Goal: Task Accomplishment & Management: Use online tool/utility

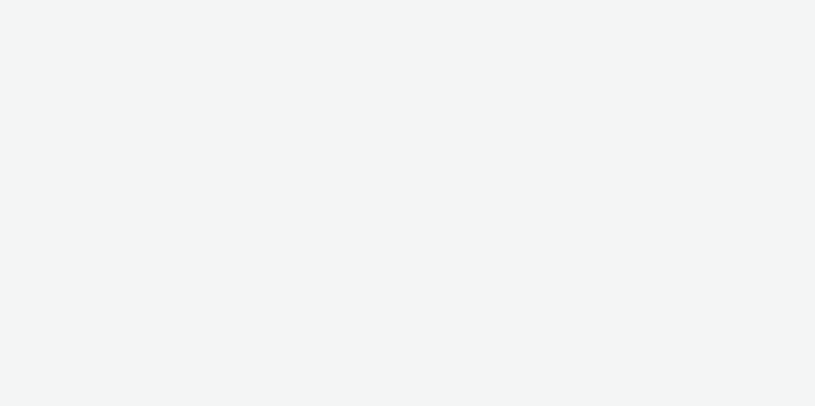
select select "c2295f28-7c96-446f-b279-53c23ee2b854"
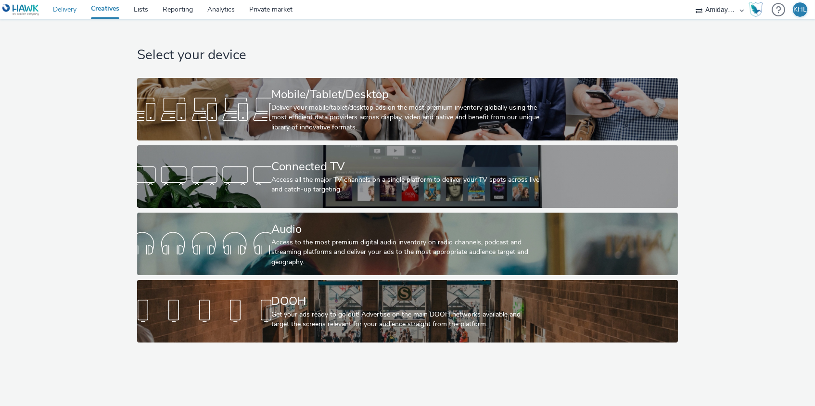
click at [64, 8] on link "Delivery" at bounding box center [65, 9] width 38 height 19
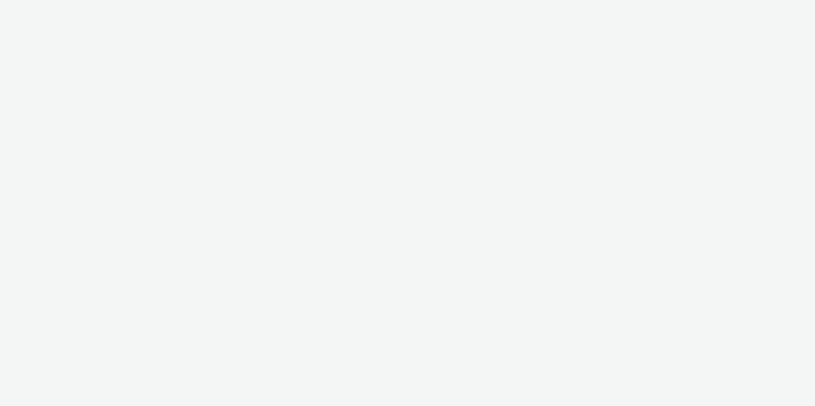
select select "c2295f28-7c96-446f-b279-53c23ee2b854"
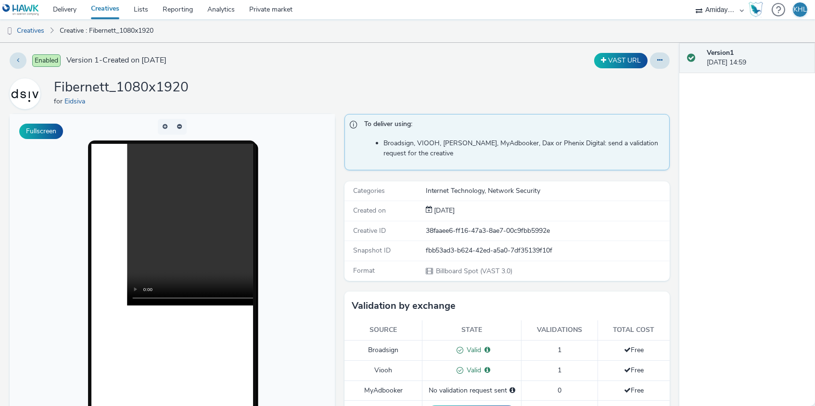
click at [425, 76] on div "Enabled Version 1 - Created on 16 June 2025 VAST URL Fibernett_1080x1920 for Ei…" at bounding box center [340, 224] width 680 height 363
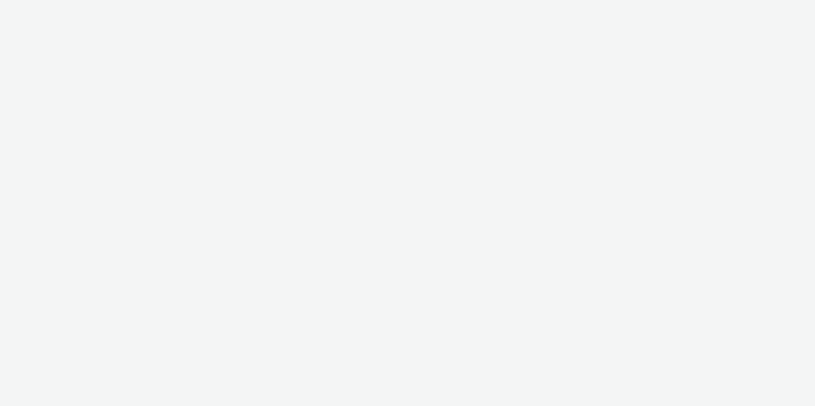
select select "c2295f28-7c96-446f-b279-53c23ee2b854"
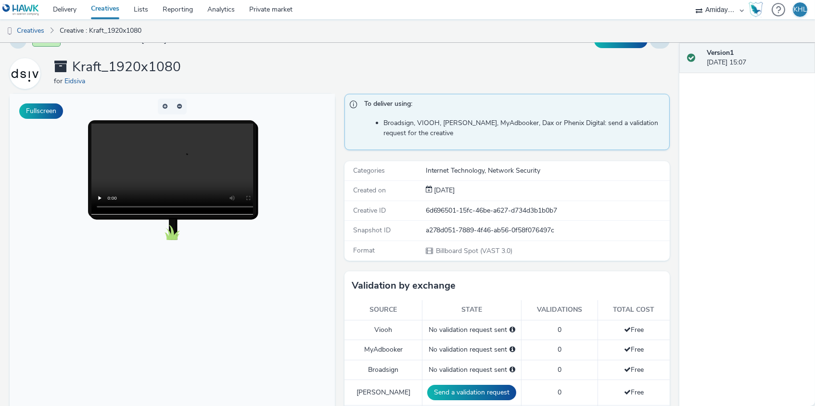
scroll to position [29, 0]
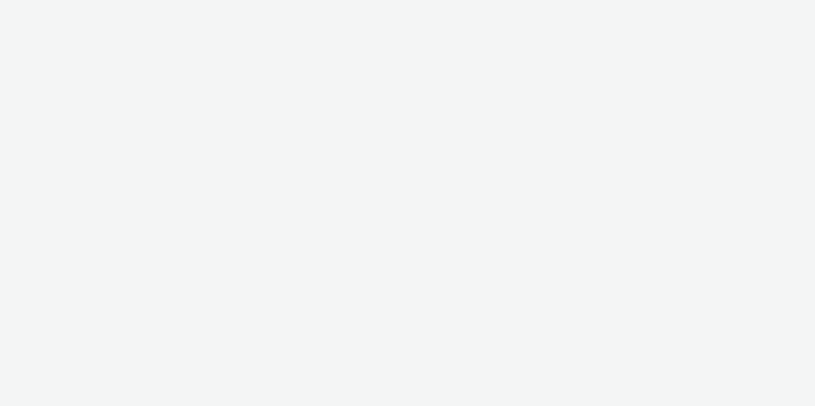
select select "c2295f28-7c96-446f-b279-53c23ee2b854"
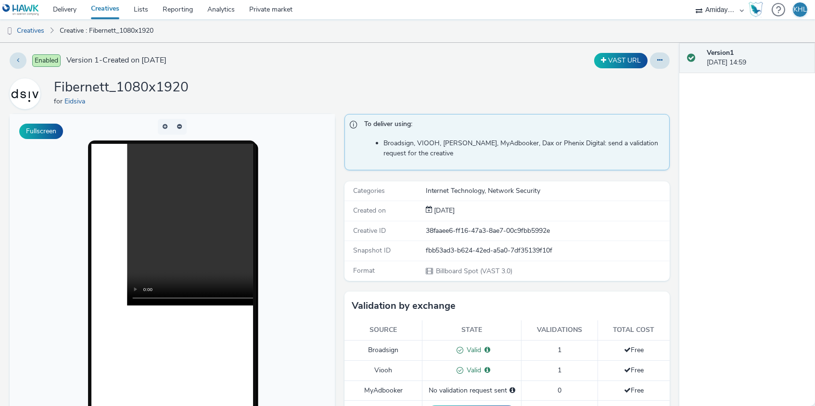
click at [113, 13] on link "Creatives" at bounding box center [105, 9] width 43 height 19
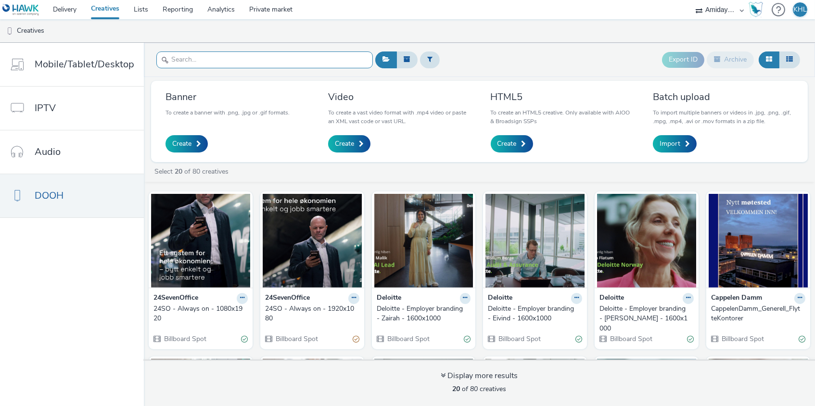
click at [297, 59] on input "text" at bounding box center [264, 59] width 217 height 17
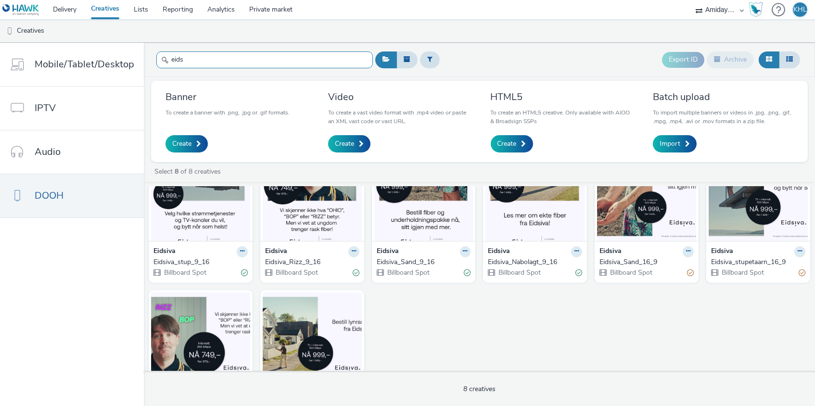
scroll to position [49, 0]
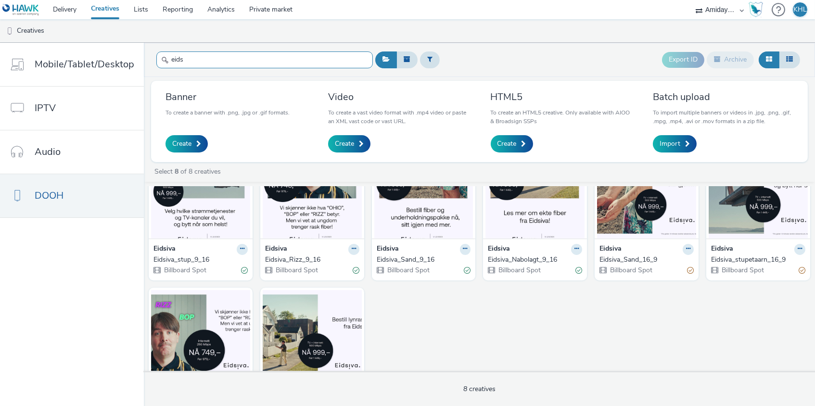
type input "eids"
click at [623, 227] on img at bounding box center [646, 192] width 99 height 94
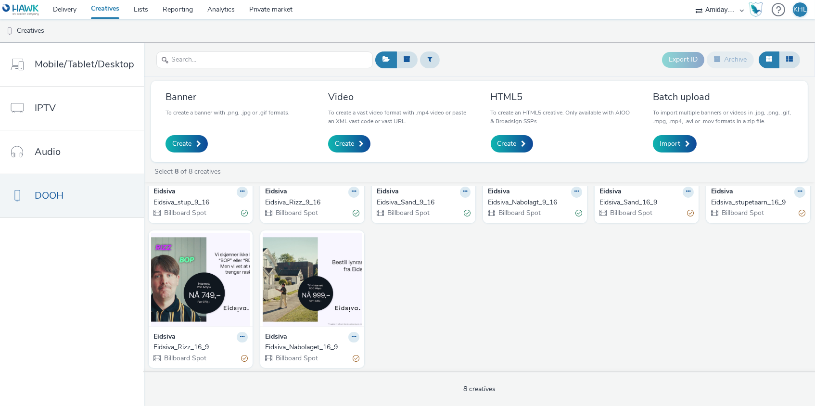
scroll to position [106, 0]
click at [278, 61] on input "text" at bounding box center [264, 59] width 217 height 17
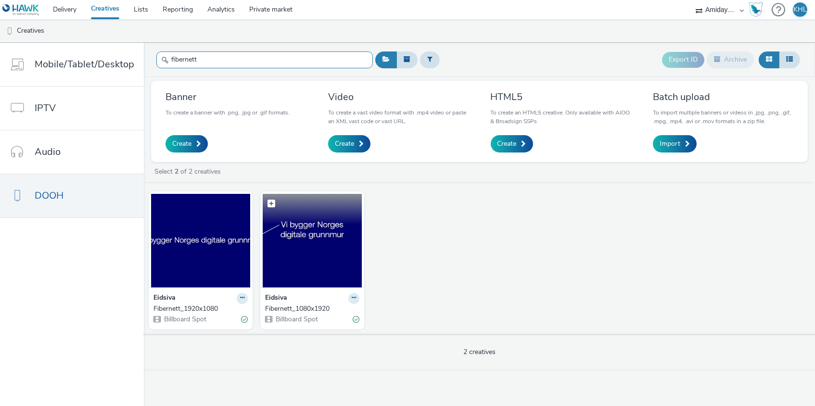
type input "fibernett"
click at [295, 246] on img at bounding box center [312, 241] width 99 height 94
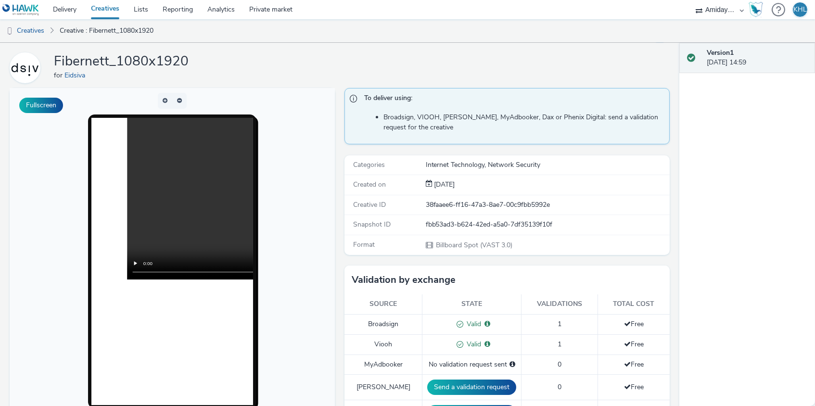
scroll to position [27, 0]
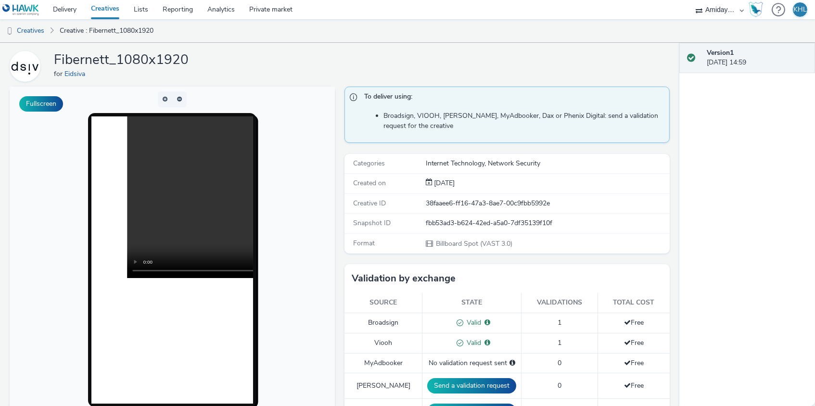
click at [113, 7] on link "Creatives" at bounding box center [105, 9] width 43 height 19
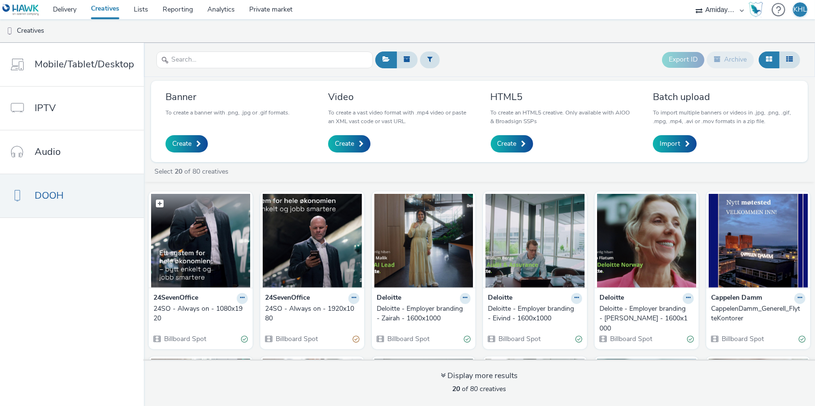
click at [214, 252] on img at bounding box center [200, 241] width 99 height 94
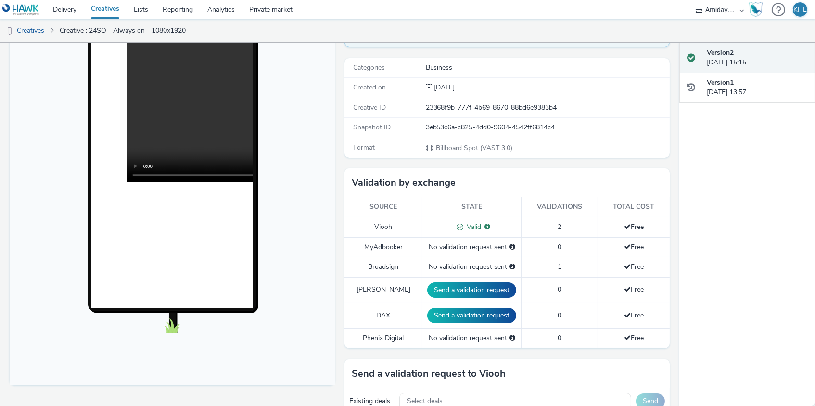
scroll to position [237, 0]
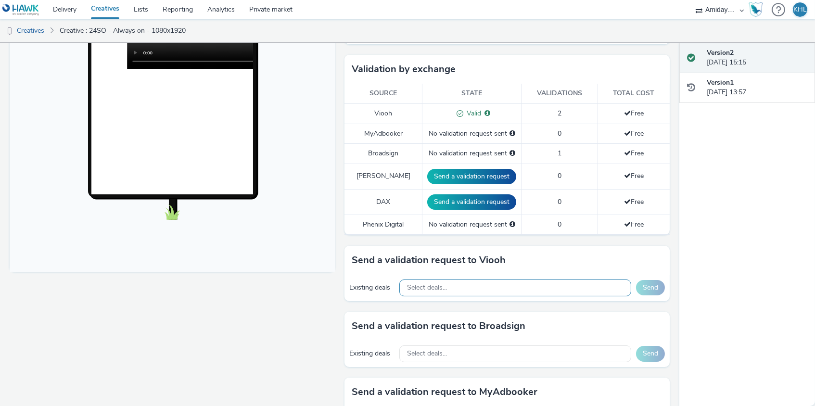
click at [454, 284] on div "Select deals..." at bounding box center [515, 288] width 232 height 17
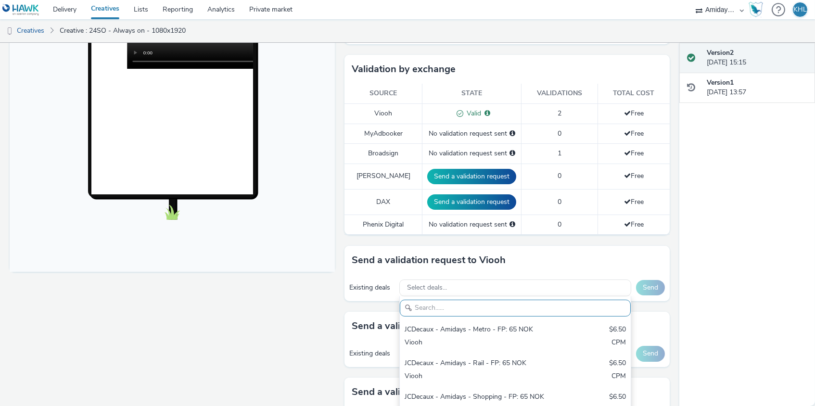
click at [321, 328] on div "Fullscreen" at bounding box center [175, 293] width 330 height 832
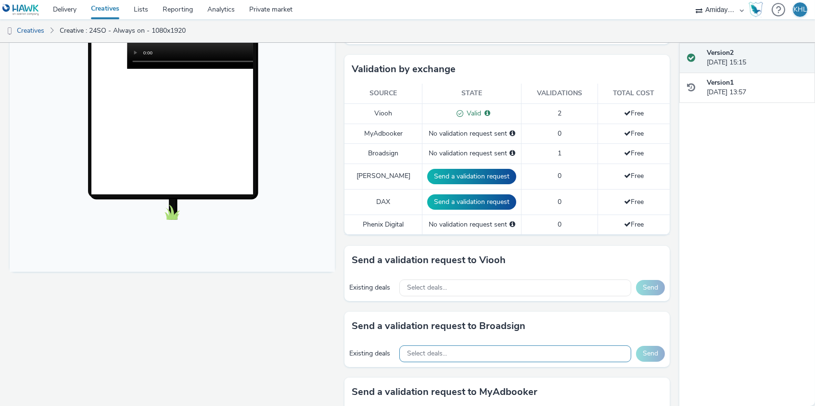
click at [446, 350] on span "Select deals..." at bounding box center [427, 354] width 40 height 8
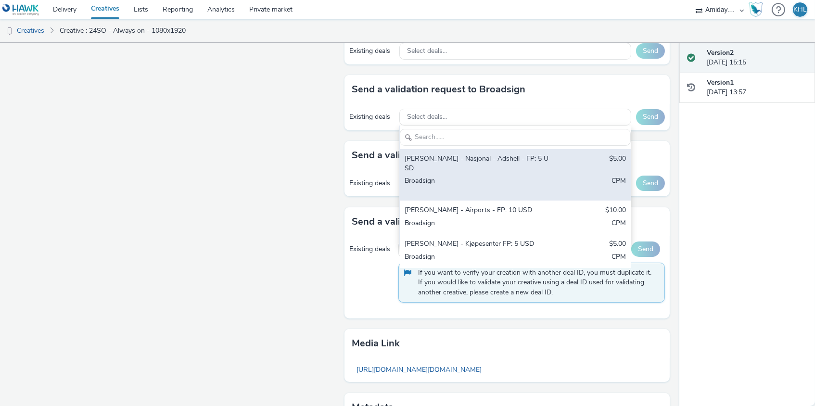
scroll to position [474, 0]
click at [540, 154] on div "Bauer - Nasjonal - Adshell - FP: 5 USD" at bounding box center [478, 164] width 146 height 20
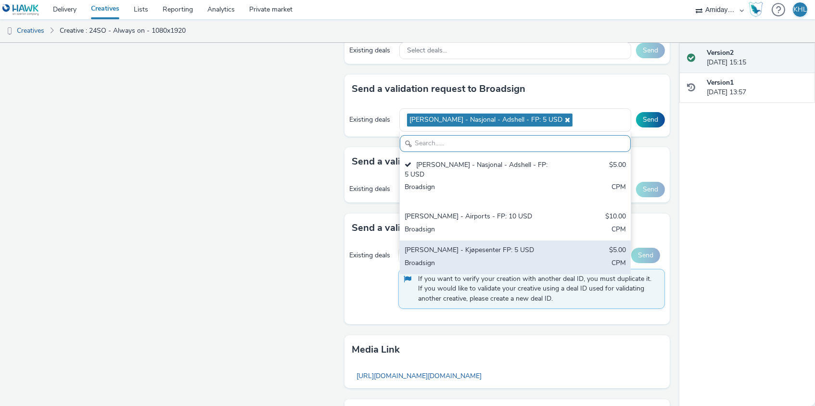
click at [488, 250] on div "Bauer - Kjøpesenter FP: 5 USD $5.00 Broadsign CPM" at bounding box center [515, 258] width 231 height 34
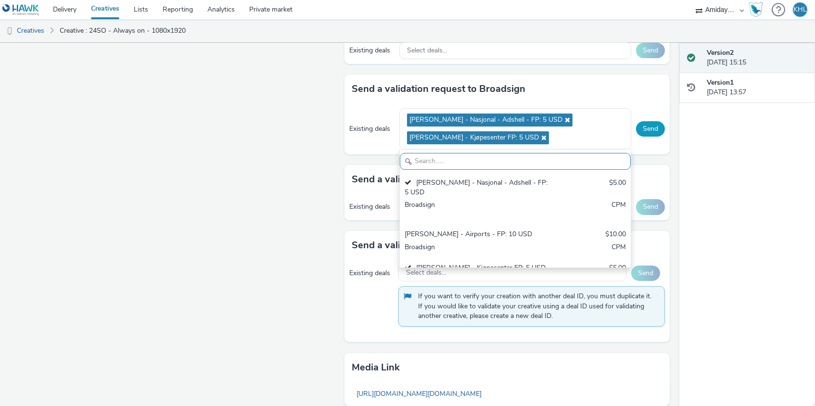
click at [654, 124] on button "Send" at bounding box center [650, 128] width 29 height 15
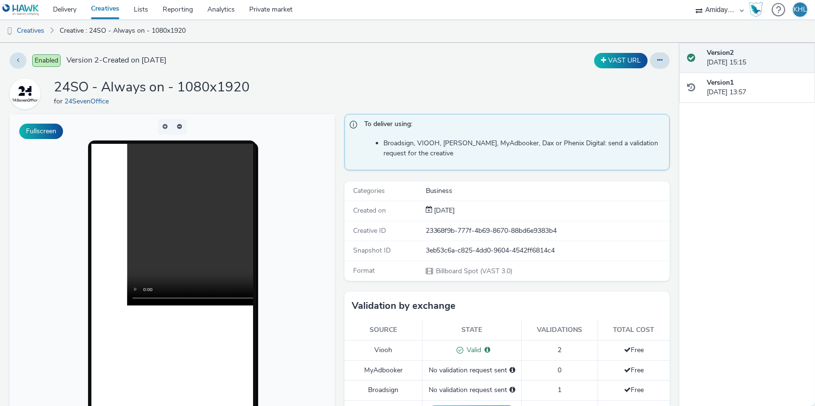
scroll to position [0, 0]
click at [71, 7] on link "Delivery" at bounding box center [65, 9] width 38 height 19
